Goal: Check status: Check status

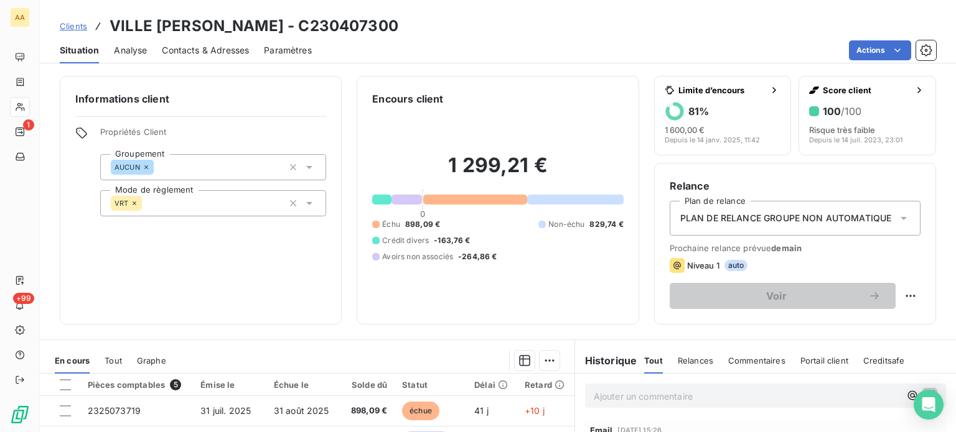
scroll to position [218, 0]
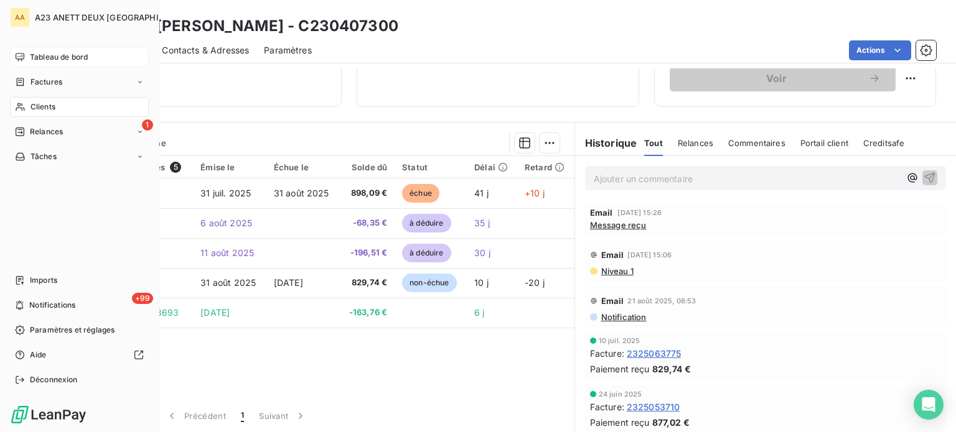
click at [40, 53] on span "Tableau de bord" at bounding box center [59, 57] width 58 height 11
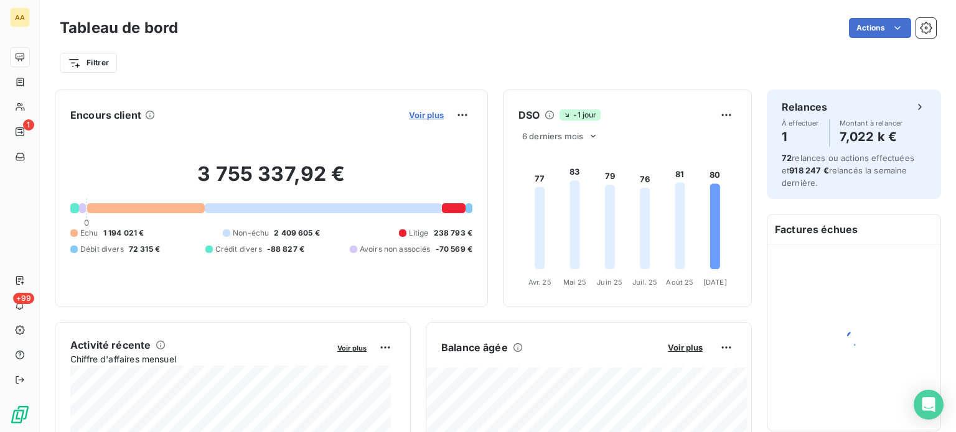
click at [412, 116] on span "Voir plus" at bounding box center [426, 115] width 35 height 10
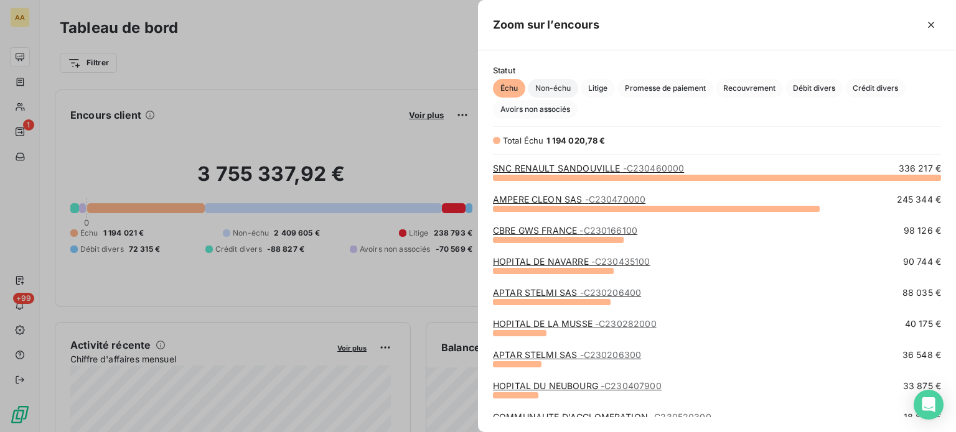
click at [554, 91] on span "Non-échu" at bounding box center [553, 88] width 50 height 19
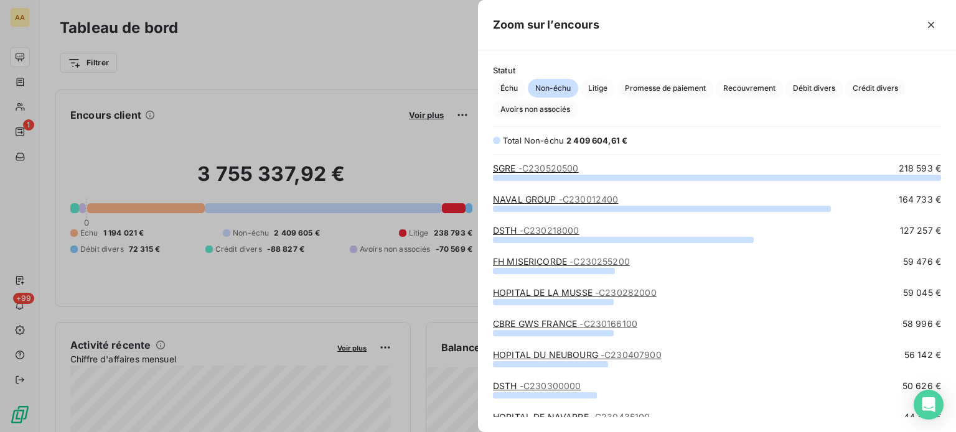
scroll to position [246, 468]
click at [517, 88] on span "Échu" at bounding box center [509, 88] width 32 height 19
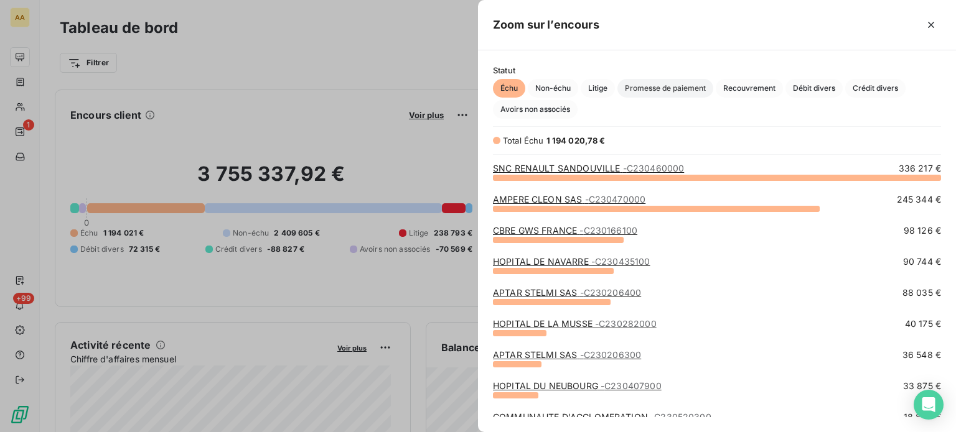
click at [670, 88] on span "Promesse de paiement" at bounding box center [665, 88] width 96 height 19
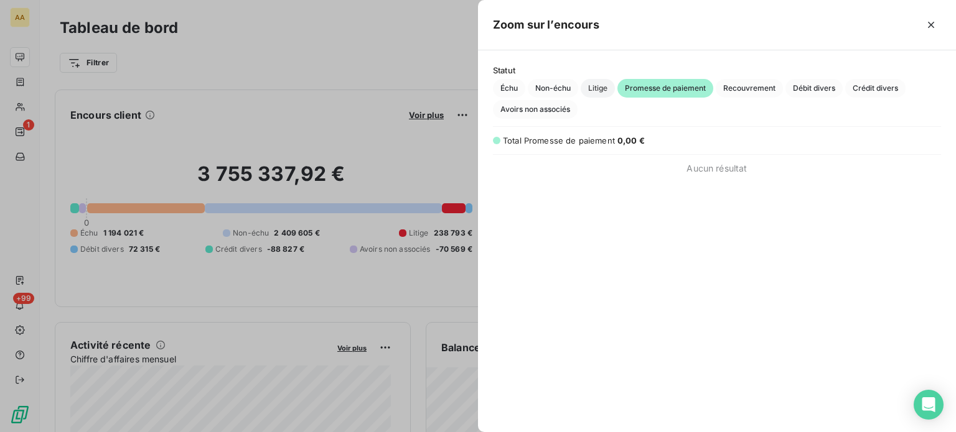
click at [597, 88] on span "Litige" at bounding box center [598, 88] width 34 height 19
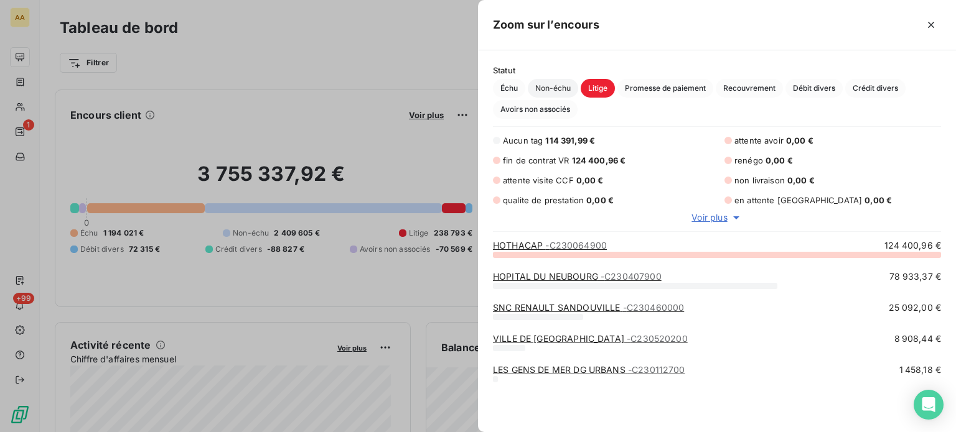
scroll to position [169, 468]
click at [554, 88] on span "Non-échu" at bounding box center [553, 88] width 50 height 19
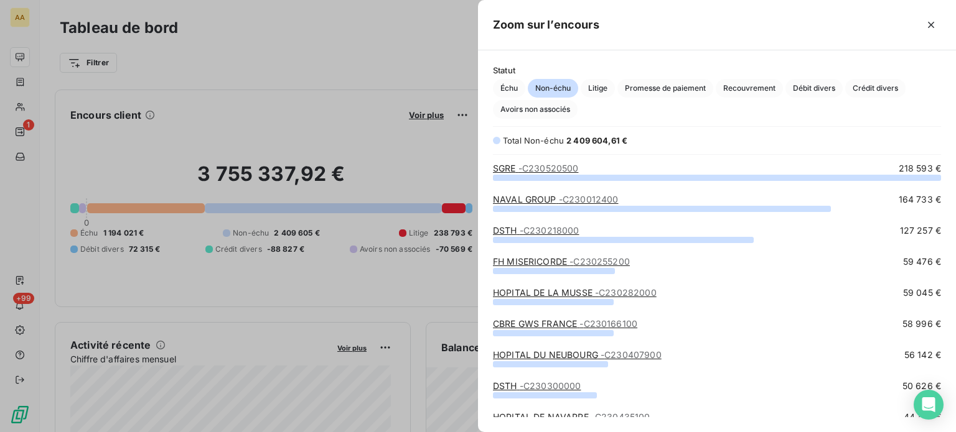
scroll to position [246, 468]
click at [515, 88] on span "Échu" at bounding box center [509, 88] width 32 height 19
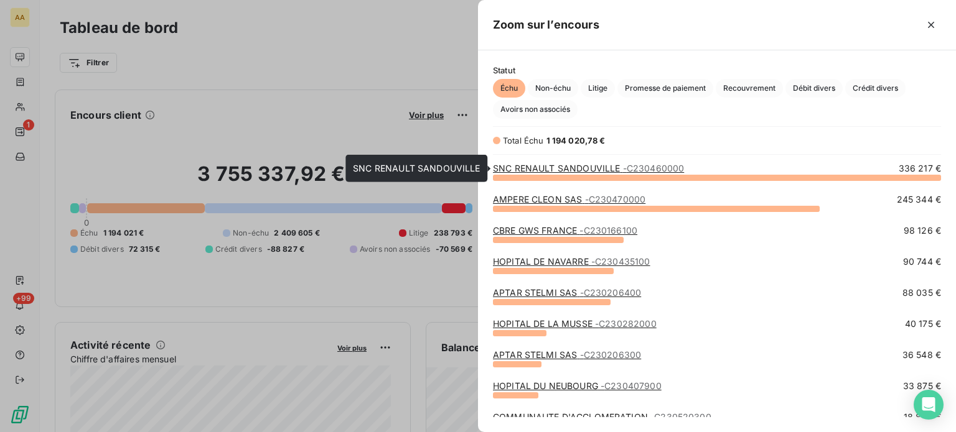
click at [609, 167] on link "SNC RENAULT SANDOUVILLE - C230460000" at bounding box center [588, 168] width 191 height 11
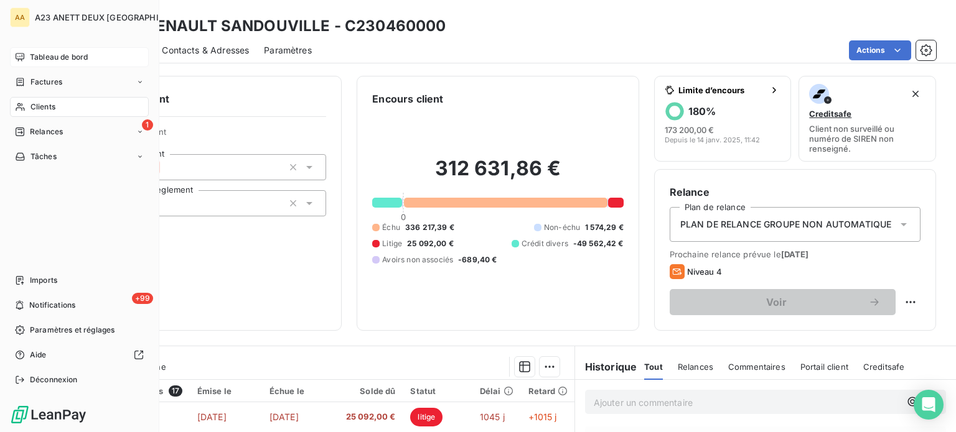
click at [63, 59] on span "Tableau de bord" at bounding box center [59, 57] width 58 height 11
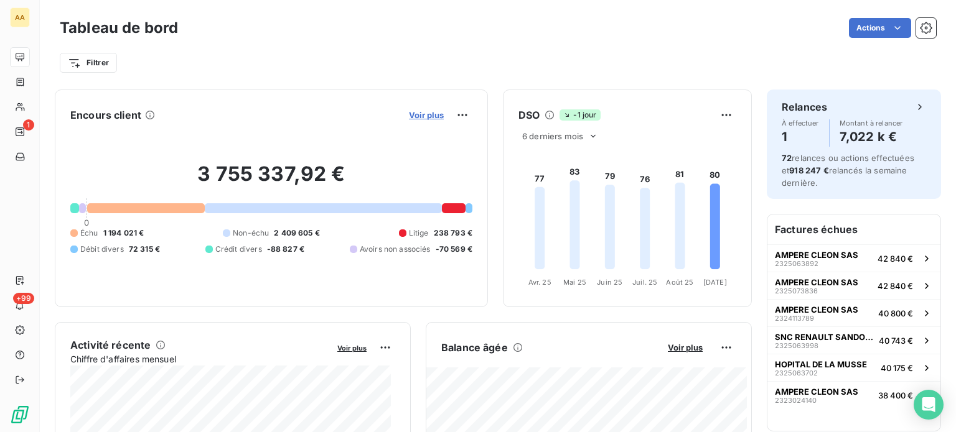
click at [409, 116] on span "Voir plus" at bounding box center [426, 115] width 35 height 10
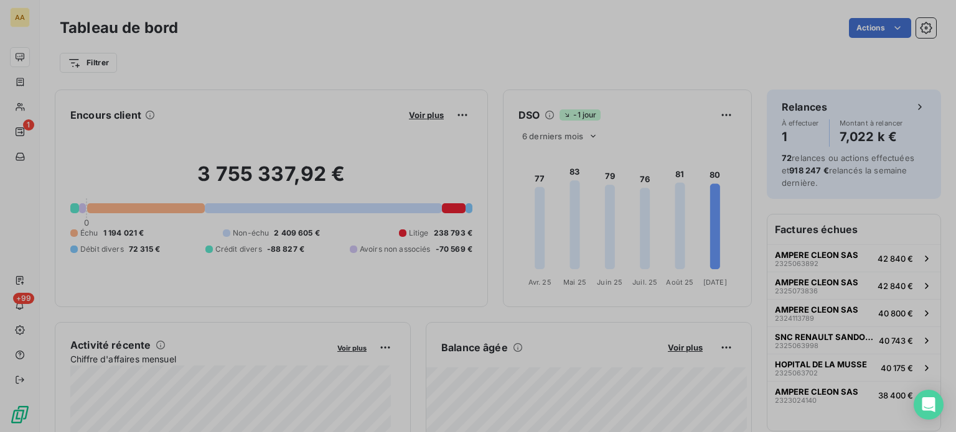
scroll to position [10, 10]
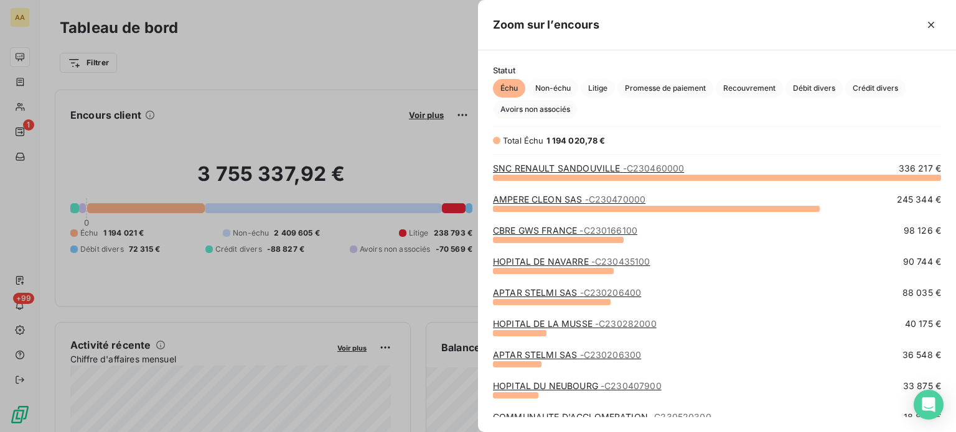
click at [396, 172] on div at bounding box center [478, 216] width 956 height 432
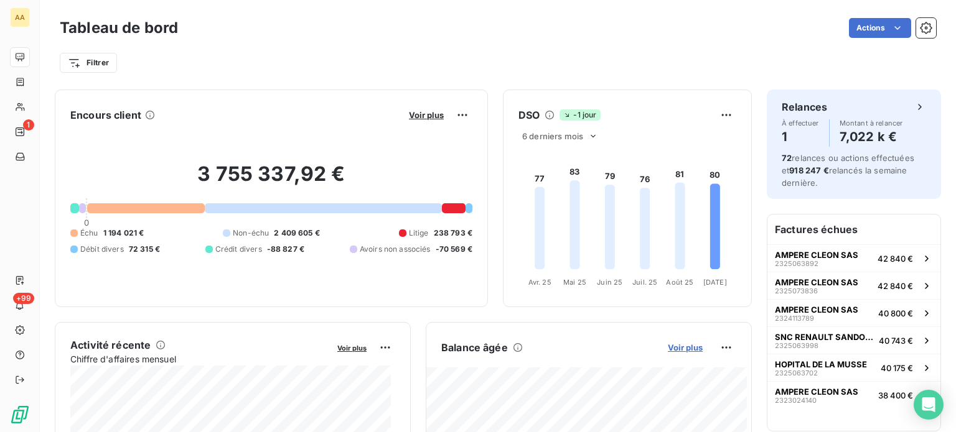
click at [678, 352] on span "Voir plus" at bounding box center [685, 348] width 35 height 10
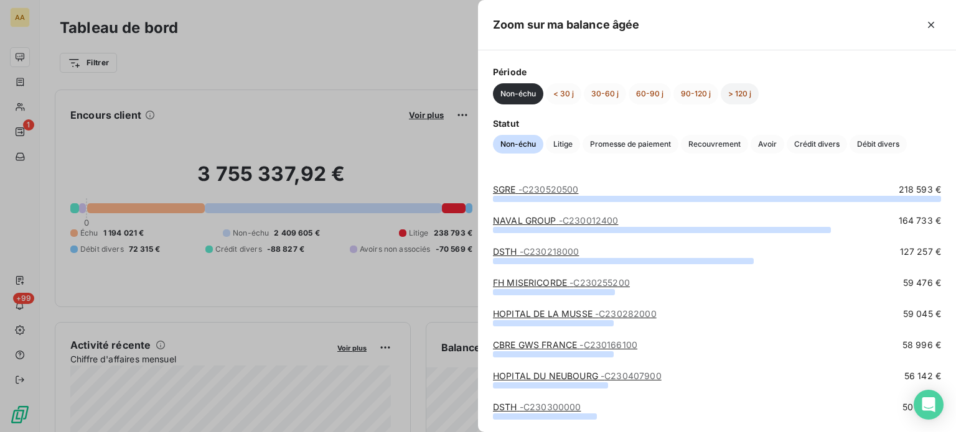
click at [747, 90] on button "> 120 j" at bounding box center [740, 93] width 38 height 21
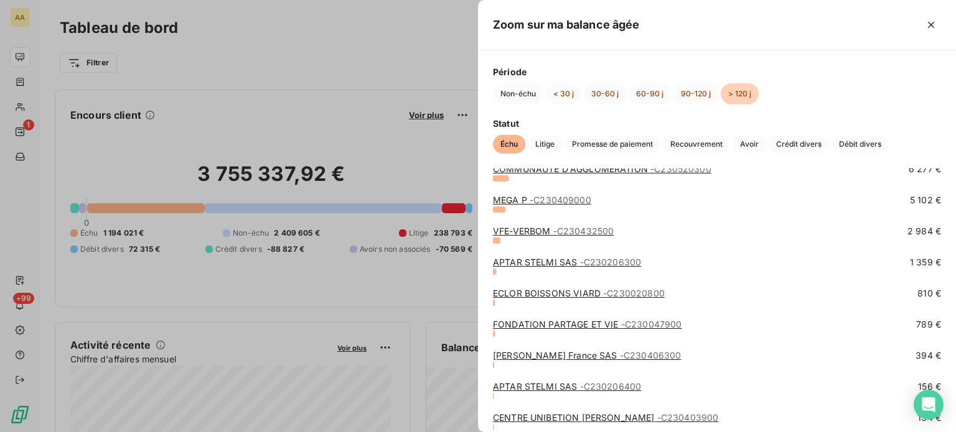
scroll to position [0, 0]
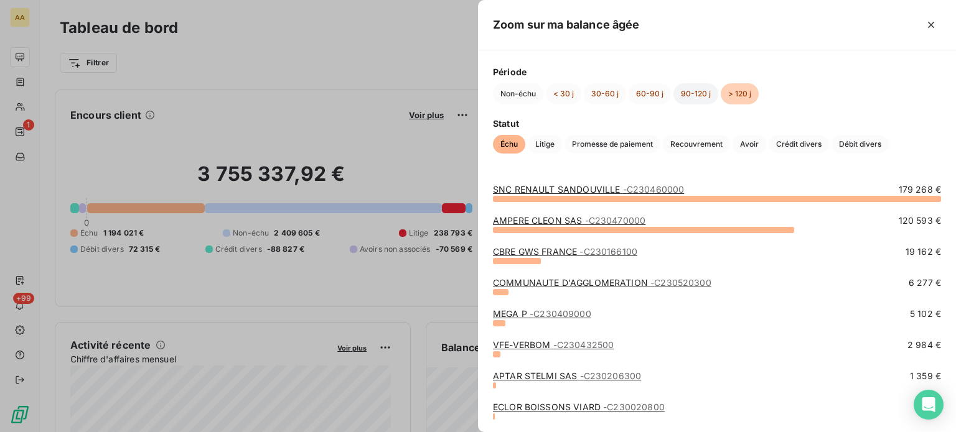
click at [693, 95] on button "90-120 j" at bounding box center [695, 93] width 45 height 21
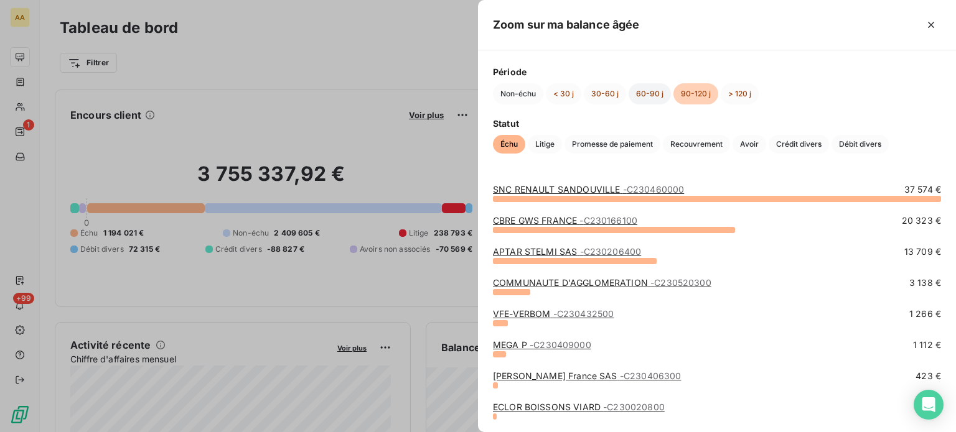
click at [643, 93] on button "60-90 j" at bounding box center [650, 93] width 42 height 21
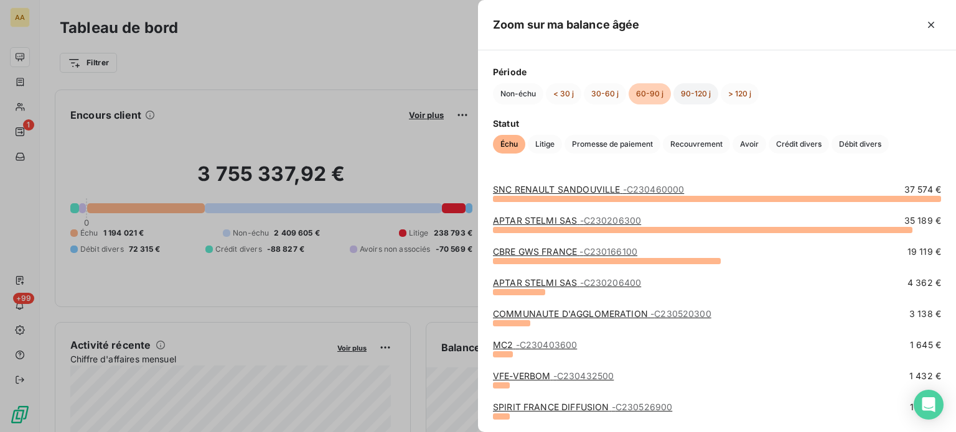
click at [689, 94] on button "90-120 j" at bounding box center [695, 93] width 45 height 21
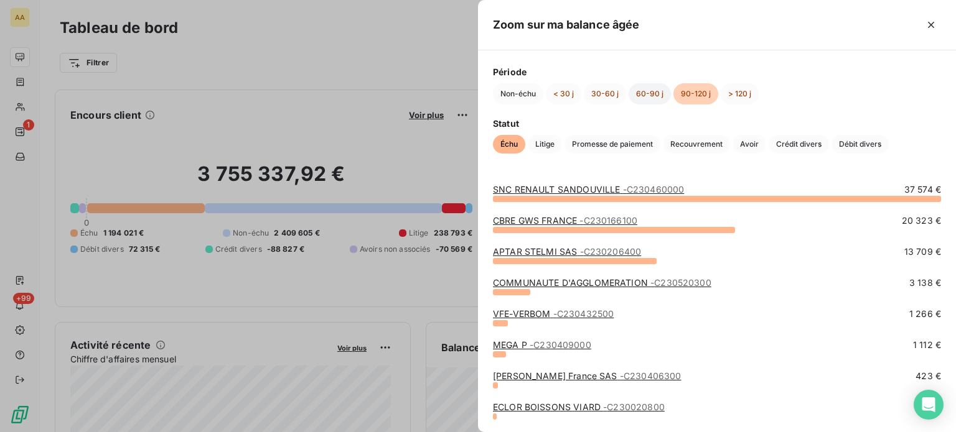
click at [651, 99] on button "60-90 j" at bounding box center [650, 93] width 42 height 21
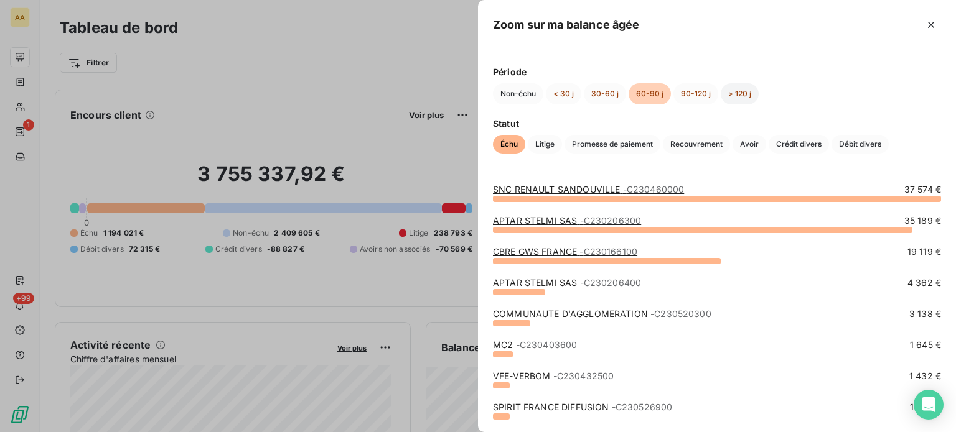
click at [733, 91] on button "> 120 j" at bounding box center [740, 93] width 38 height 21
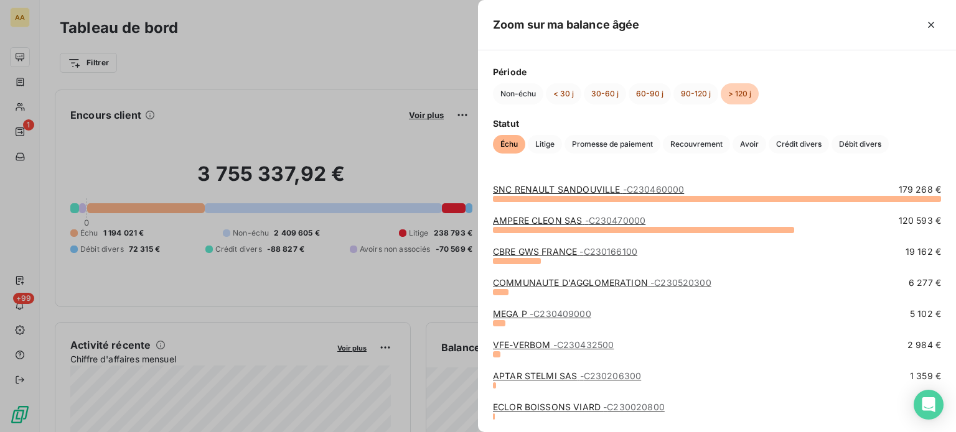
click at [35, 105] on div at bounding box center [478, 216] width 956 height 432
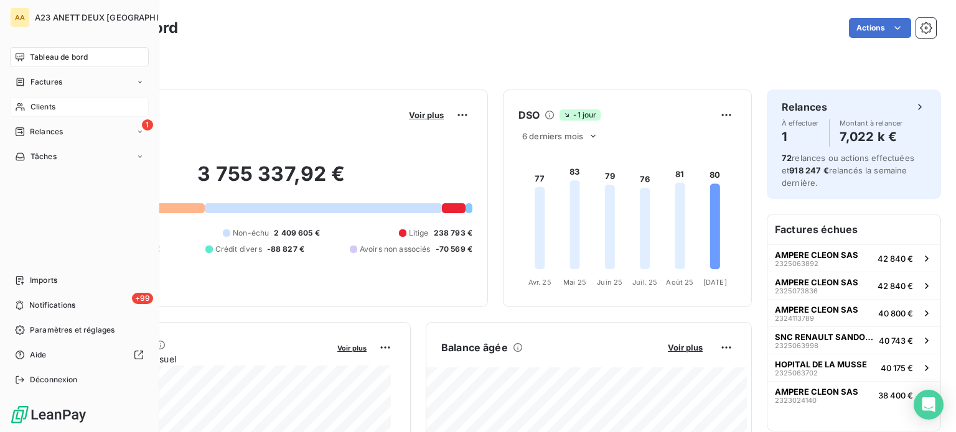
click at [30, 111] on span "Clients" at bounding box center [42, 106] width 25 height 11
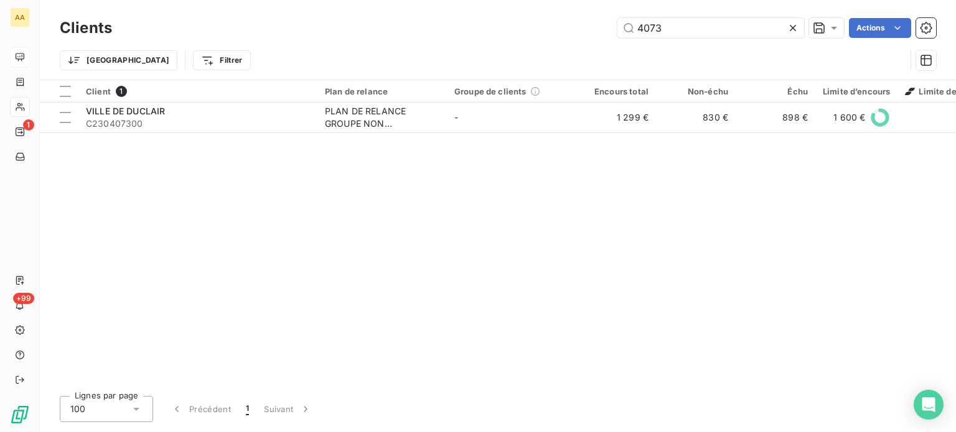
drag, startPoint x: 688, startPoint y: 32, endPoint x: 563, endPoint y: 29, distance: 125.7
click at [567, 29] on div "4073 Actions" at bounding box center [531, 28] width 809 height 20
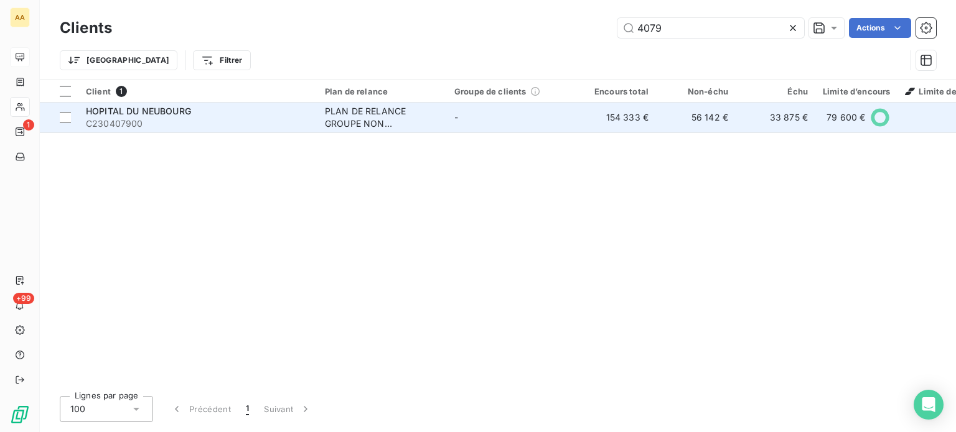
type input "4079"
click at [149, 118] on span "C230407900" at bounding box center [198, 124] width 224 height 12
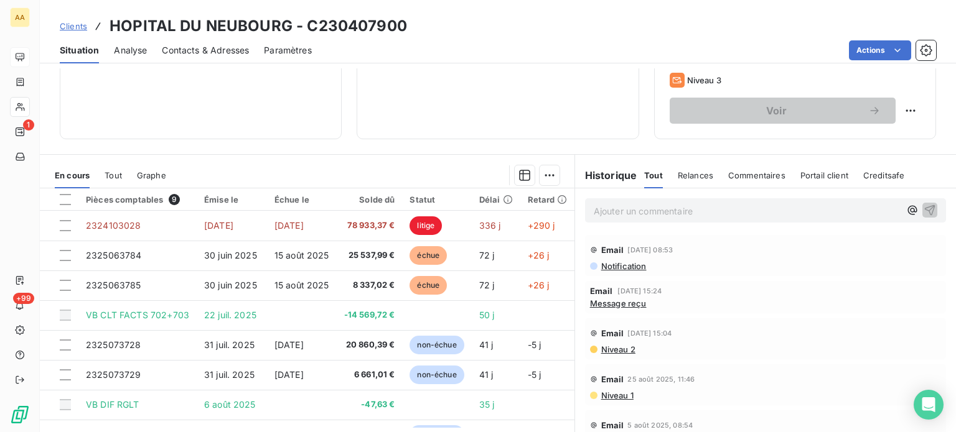
scroll to position [218, 0]
